Goal: Check status

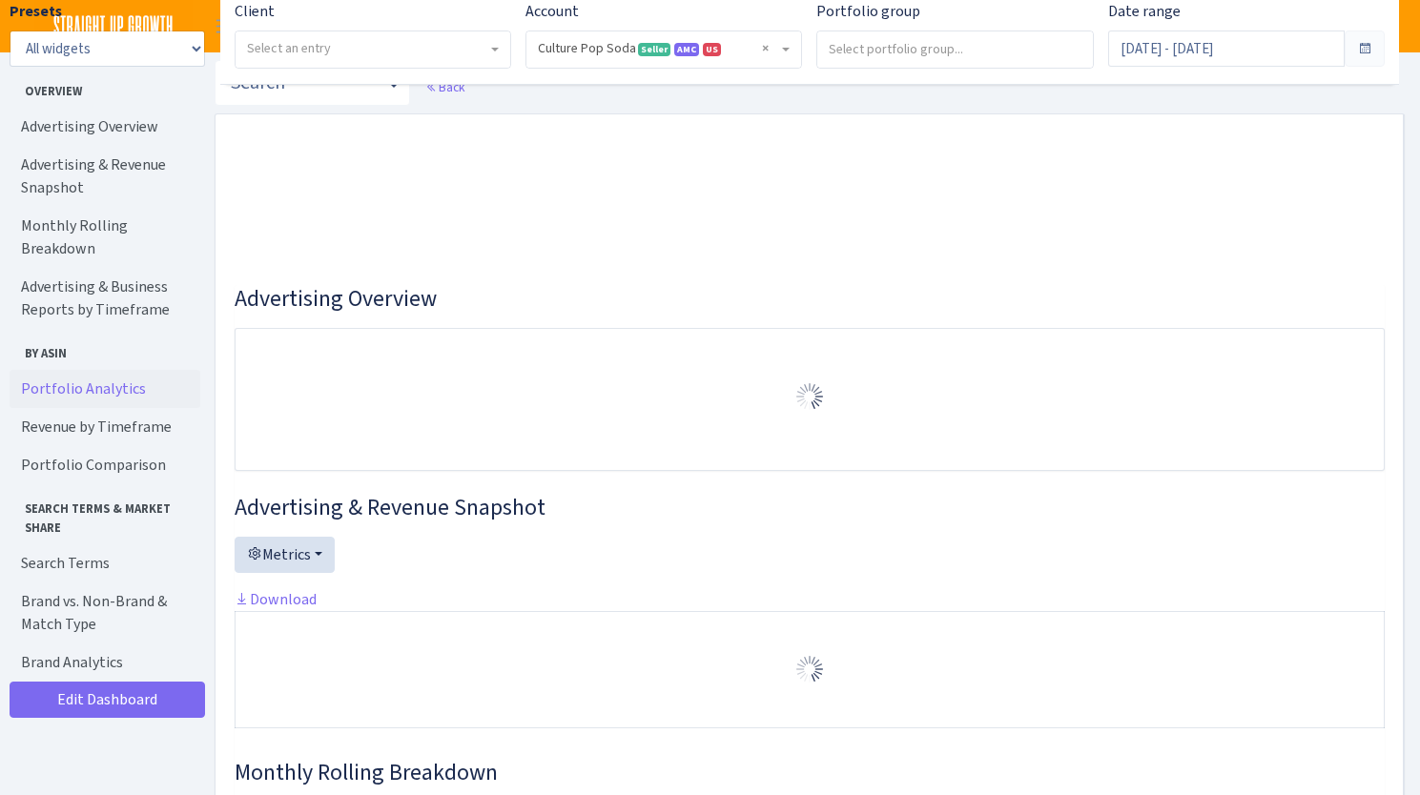
select select "1581829893696978"
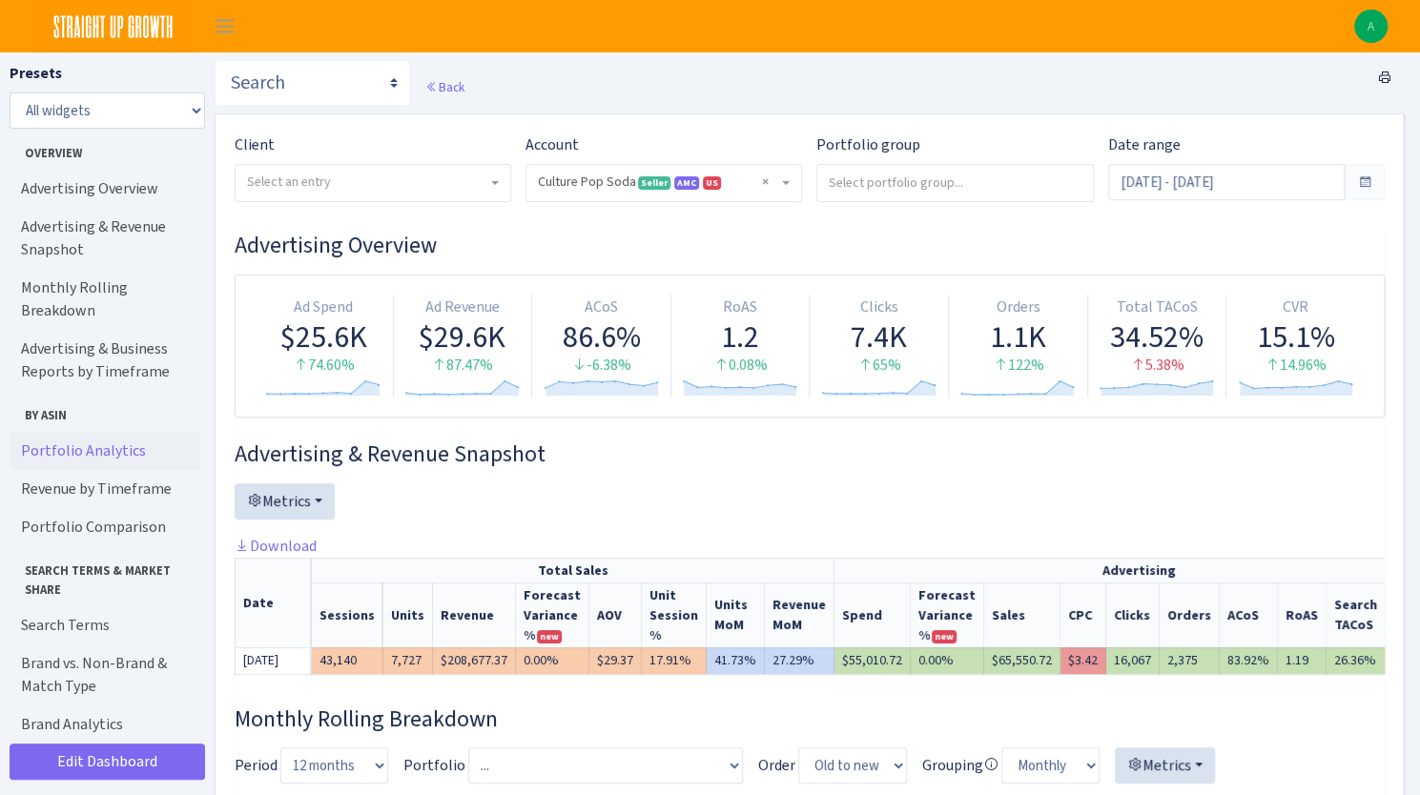
click at [1373, 183] on span at bounding box center [1365, 182] width 40 height 36
click at [1364, 182] on span at bounding box center [1364, 182] width 15 height 15
click at [1303, 184] on input "[DATE] - [DATE]" at bounding box center [1226, 182] width 237 height 36
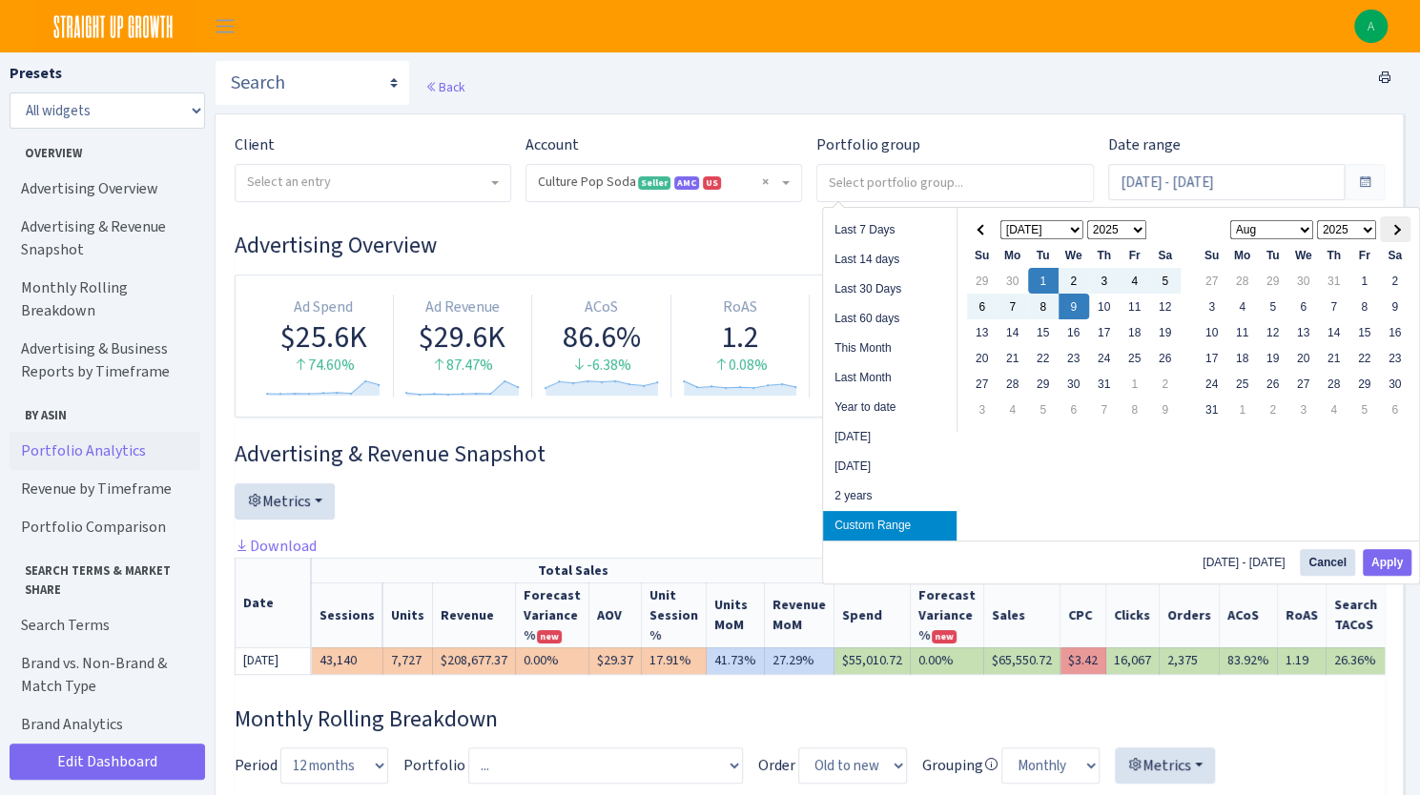
click at [1402, 228] on th at bounding box center [1395, 229] width 31 height 26
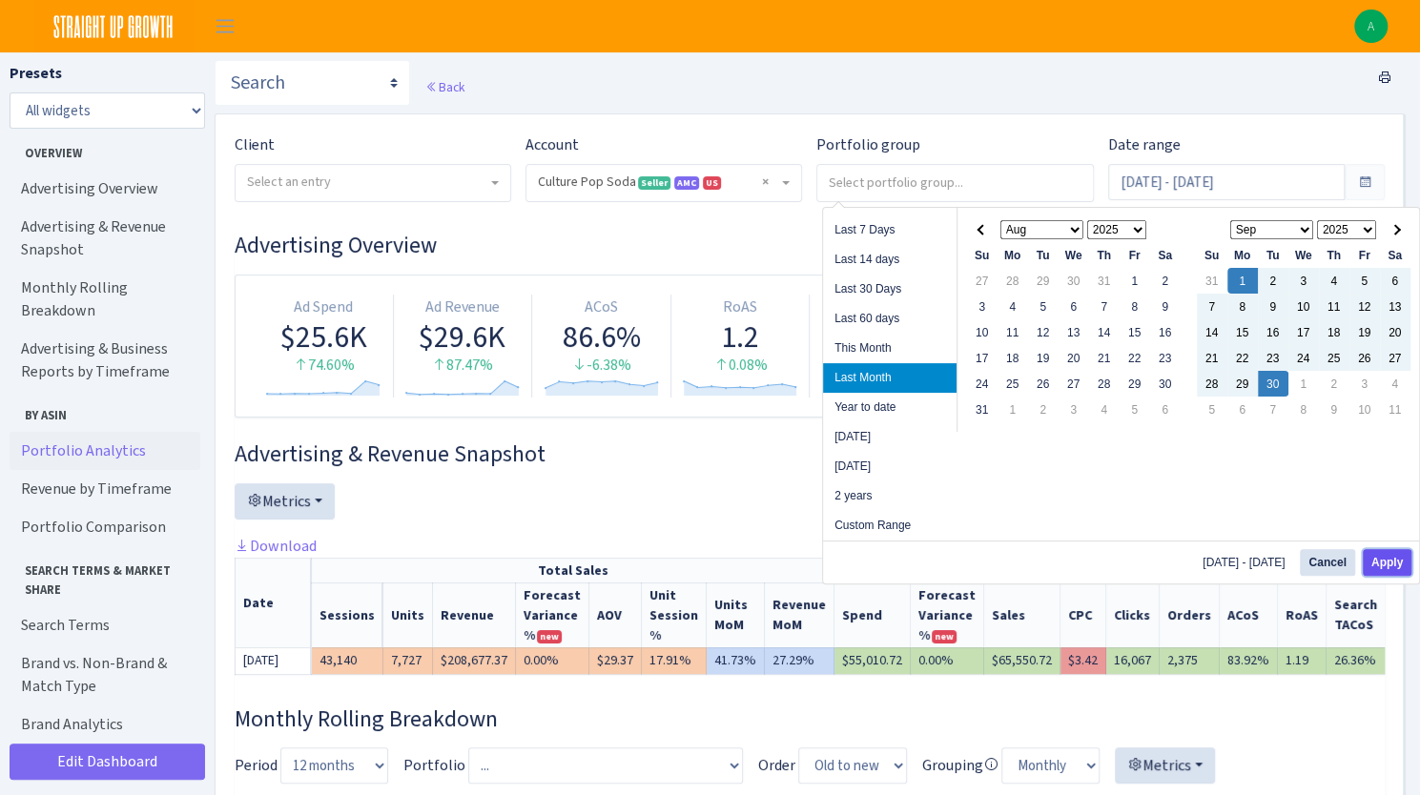
click at [1394, 566] on button "Apply" at bounding box center [1387, 562] width 49 height 27
type input "[DATE] - [DATE]"
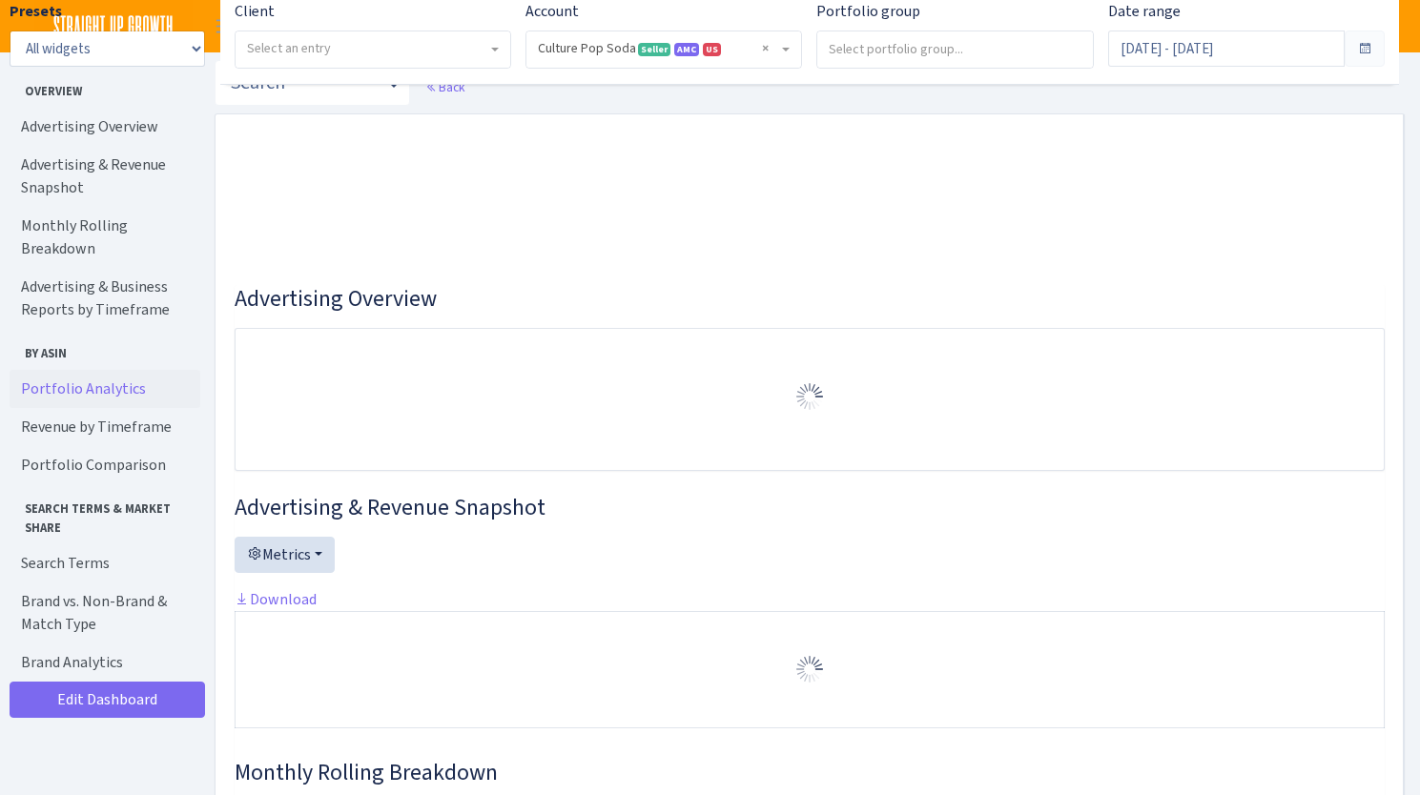
select select "1581829893696978"
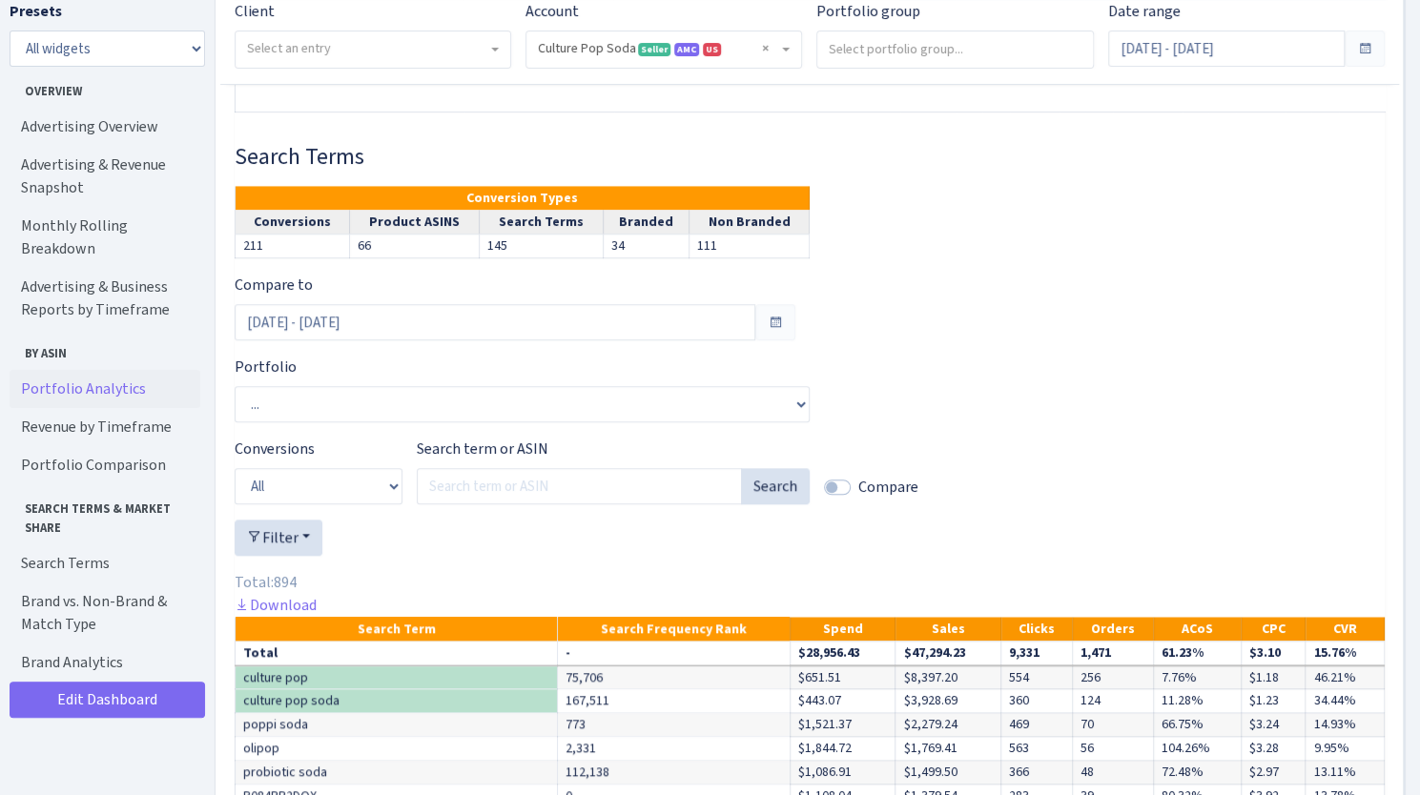
scroll to position [5046, 0]
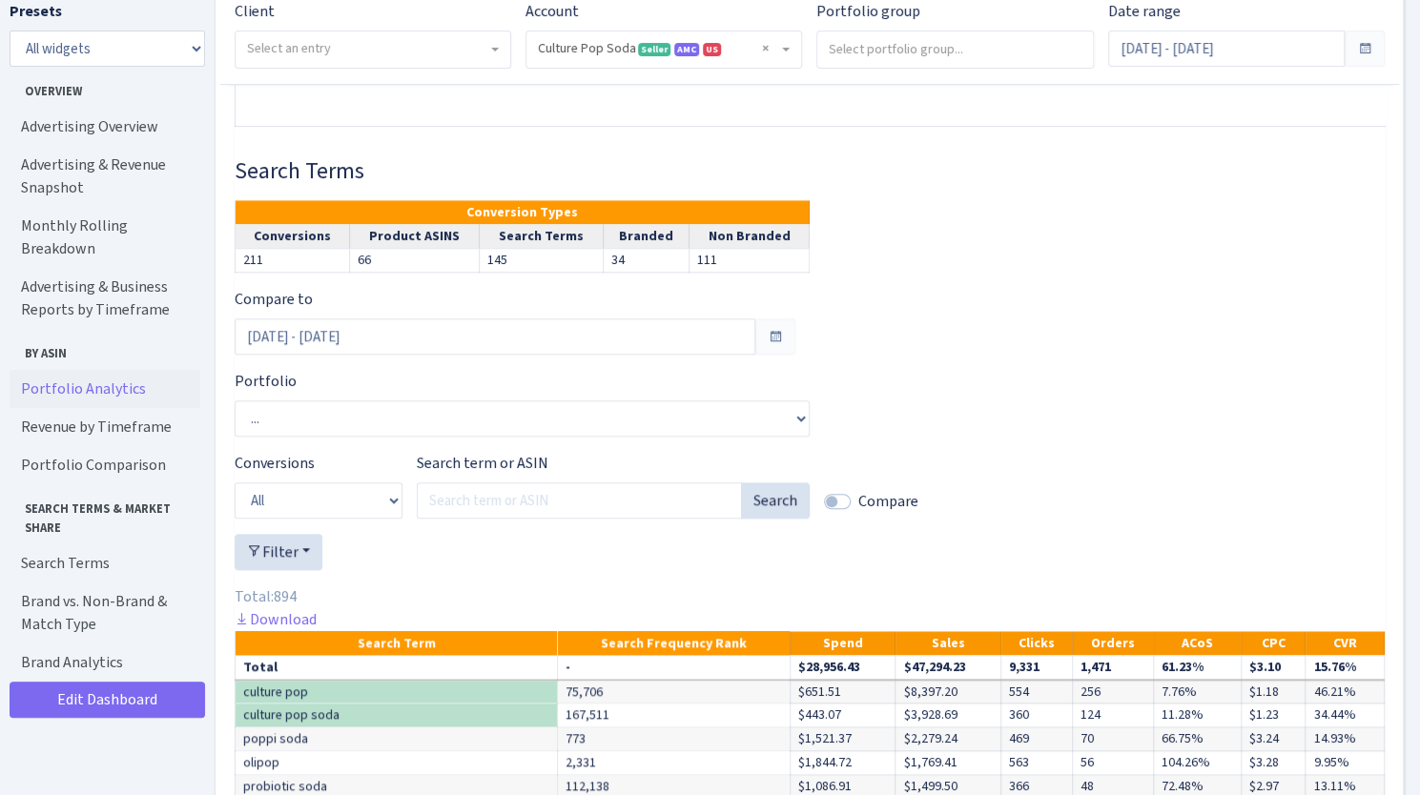
click at [1320, 358] on div "Compare to Aug 2, 2025 - Aug 31, 2025 Portfolio ... B08J8FFP9S - Ginger Lemon B…" at bounding box center [810, 808] width 1150 height 1040
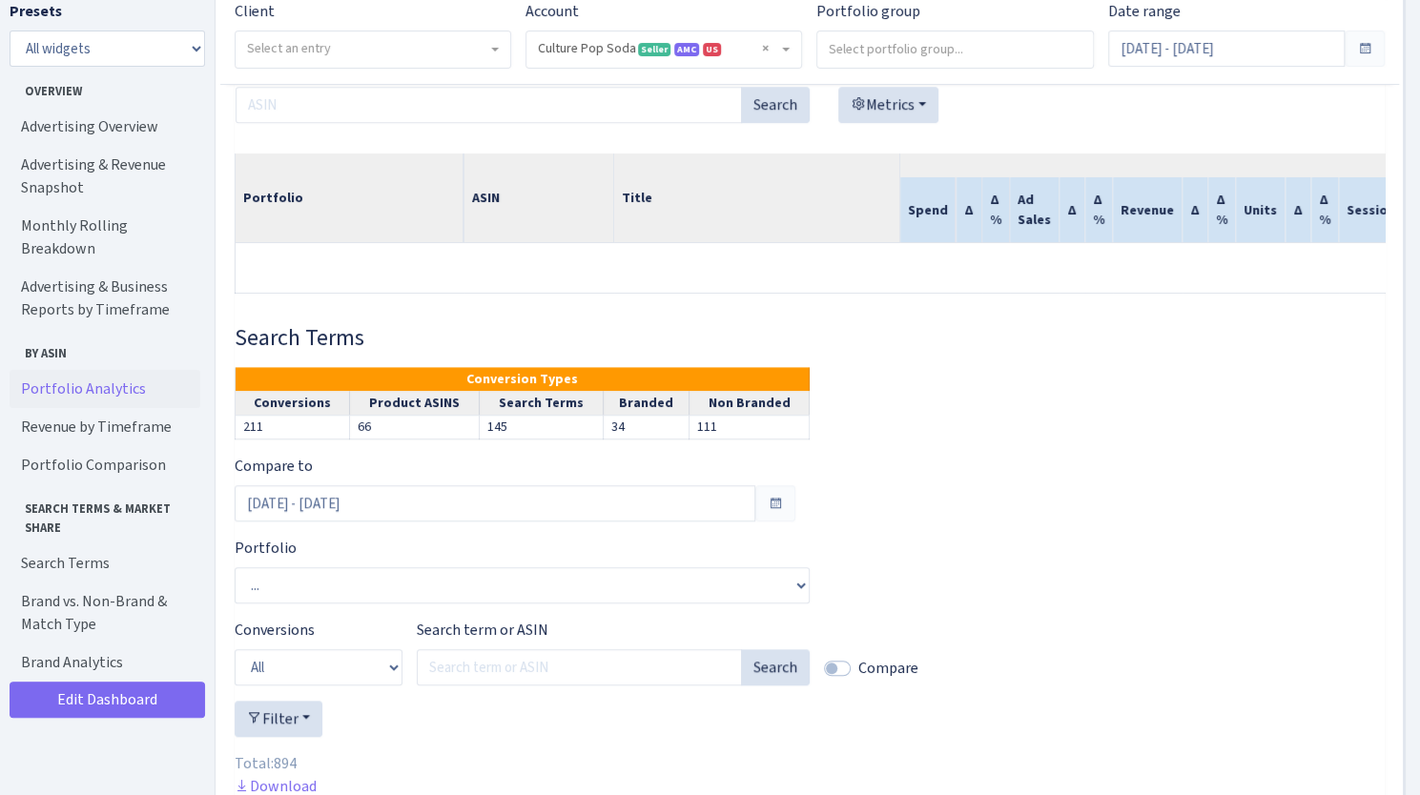
scroll to position [4839, 0]
